Goal: Obtain resource: Obtain resource

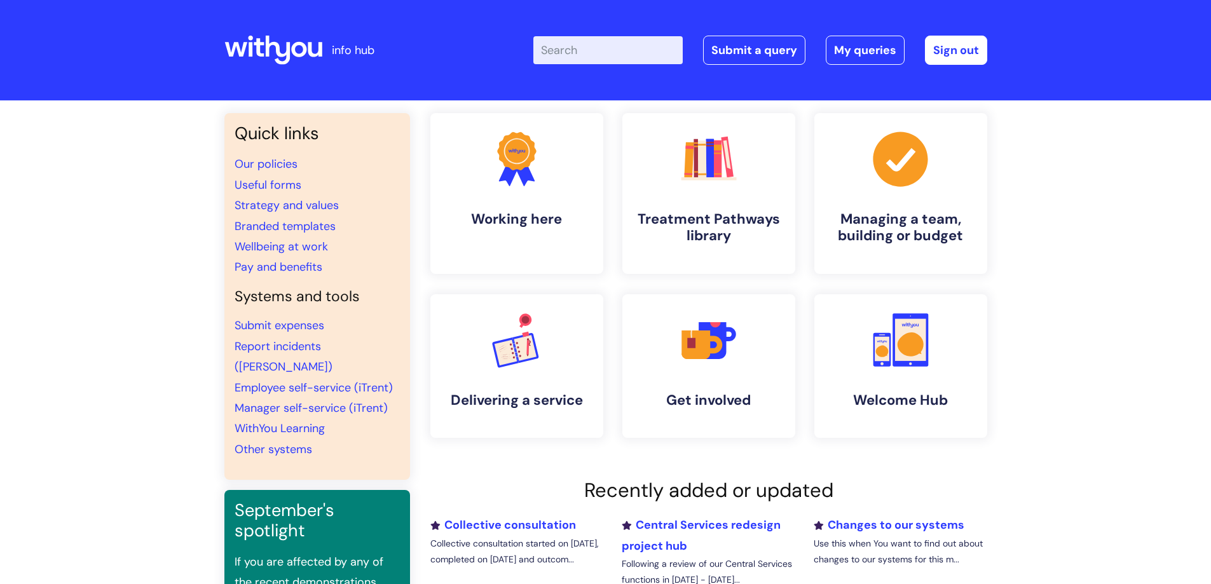
click at [629, 46] on input "Enter your search term here..." at bounding box center [607, 50] width 149 height 28
click at [280, 185] on link "Useful forms" at bounding box center [268, 184] width 67 height 15
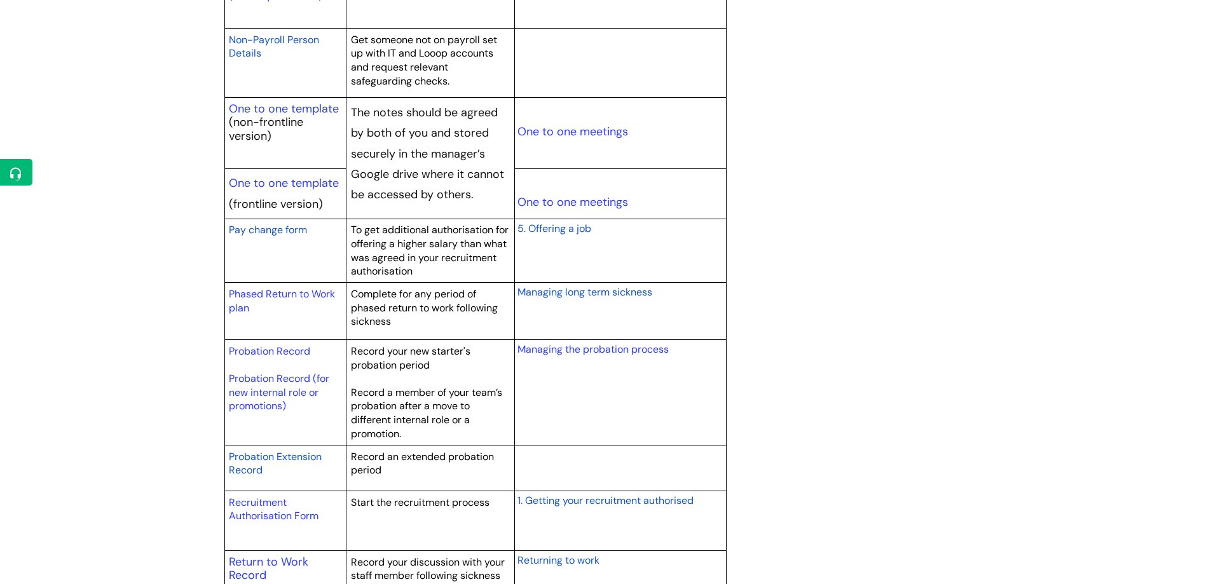
scroll to position [1525, 0]
click at [312, 456] on span "Probation Extension Record" at bounding box center [275, 462] width 93 height 27
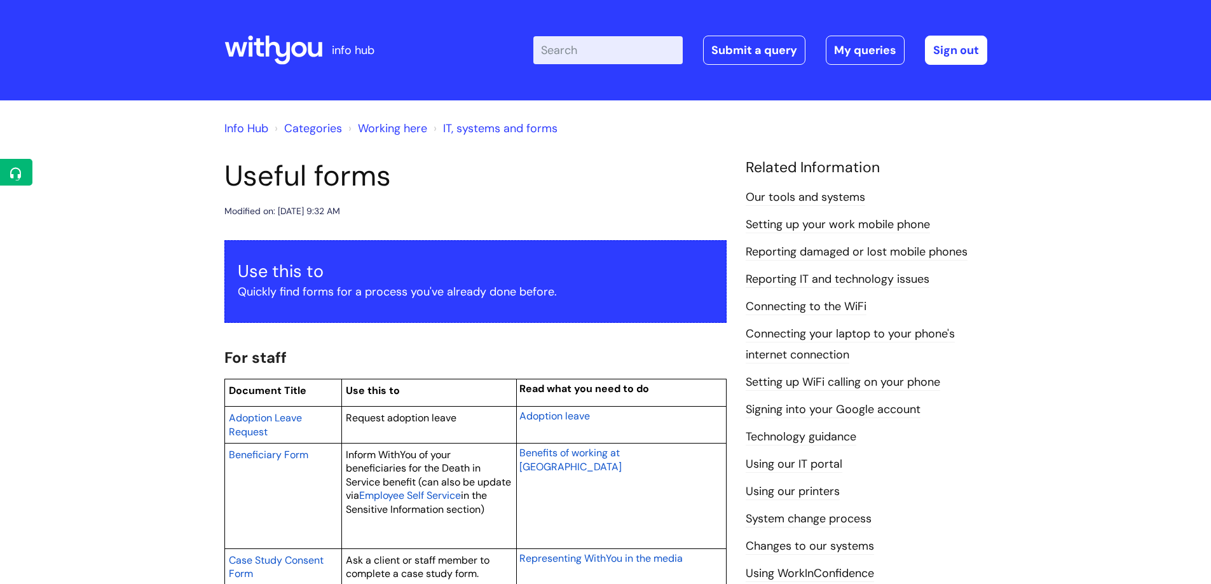
scroll to position [1525, 0]
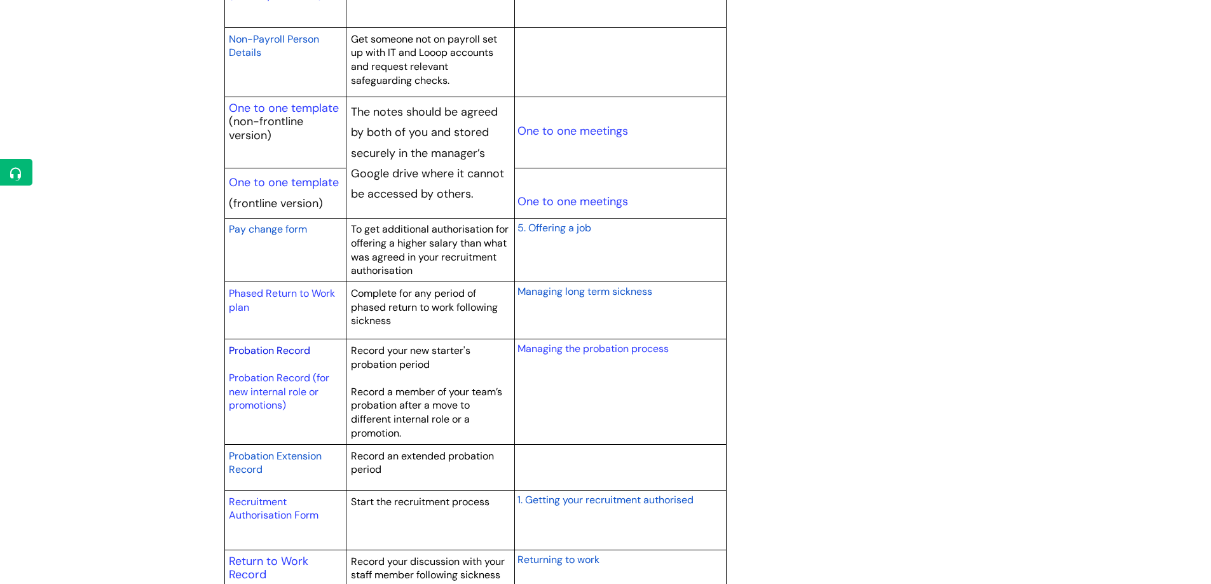
click at [286, 350] on link "Probation Record" at bounding box center [269, 350] width 81 height 13
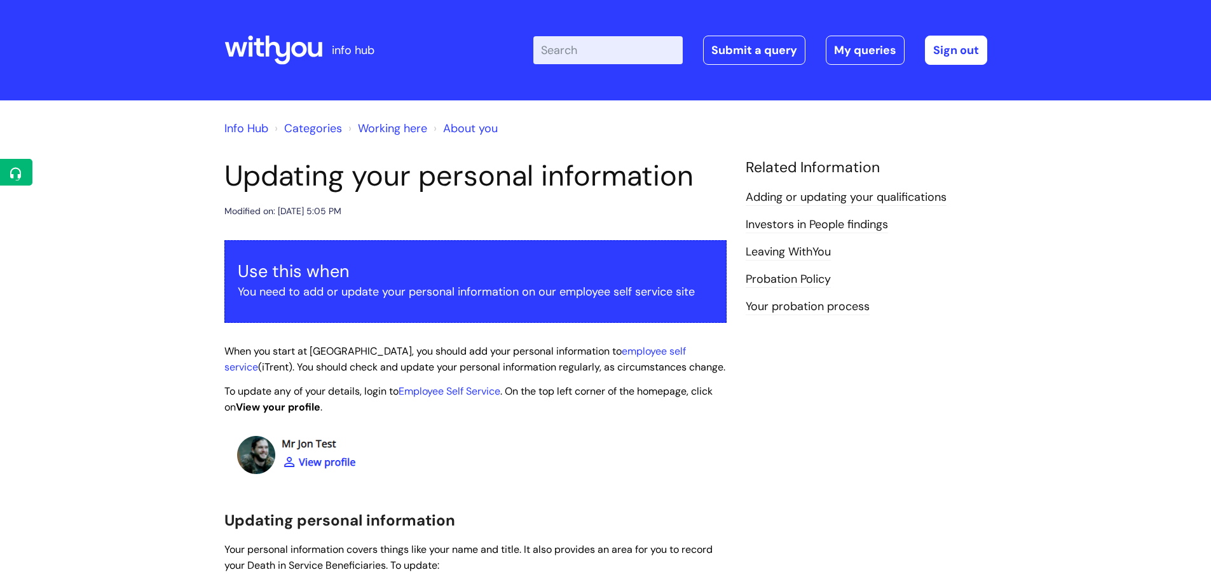
scroll to position [2224, 0]
